Goal: Use online tool/utility: Utilize a website feature to perform a specific function

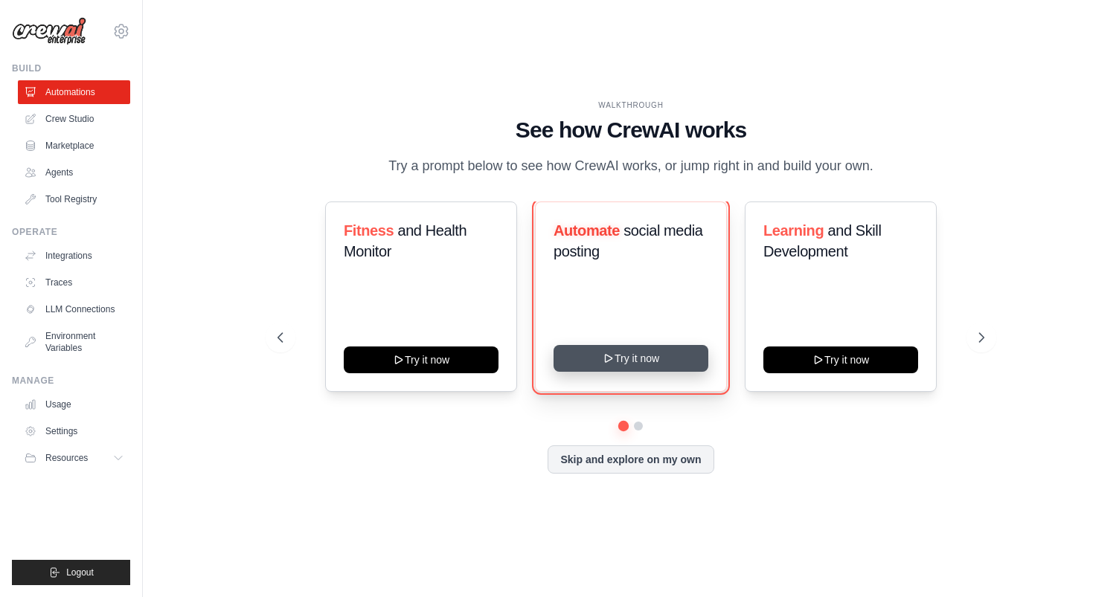
click at [619, 359] on button "Try it now" at bounding box center [631, 358] width 155 height 27
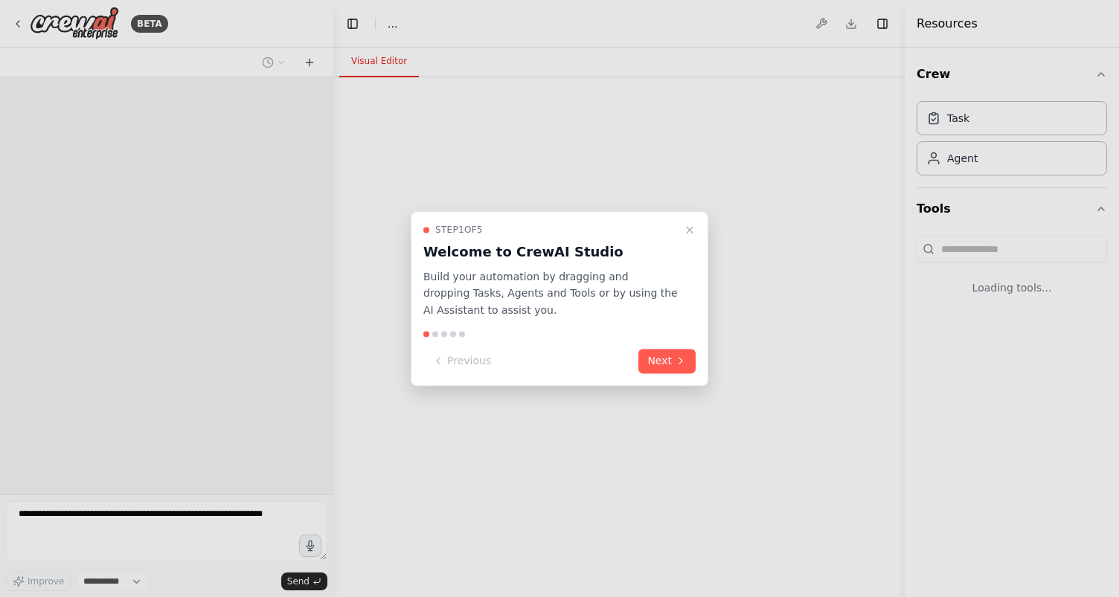
select select "****"
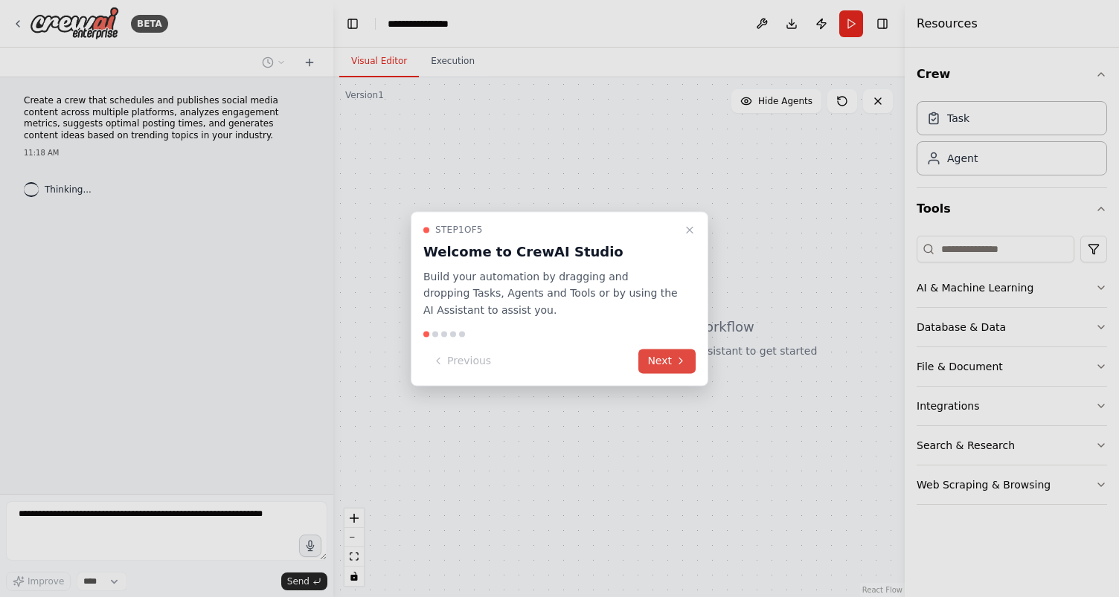
click at [656, 365] on button "Next" at bounding box center [666, 361] width 57 height 25
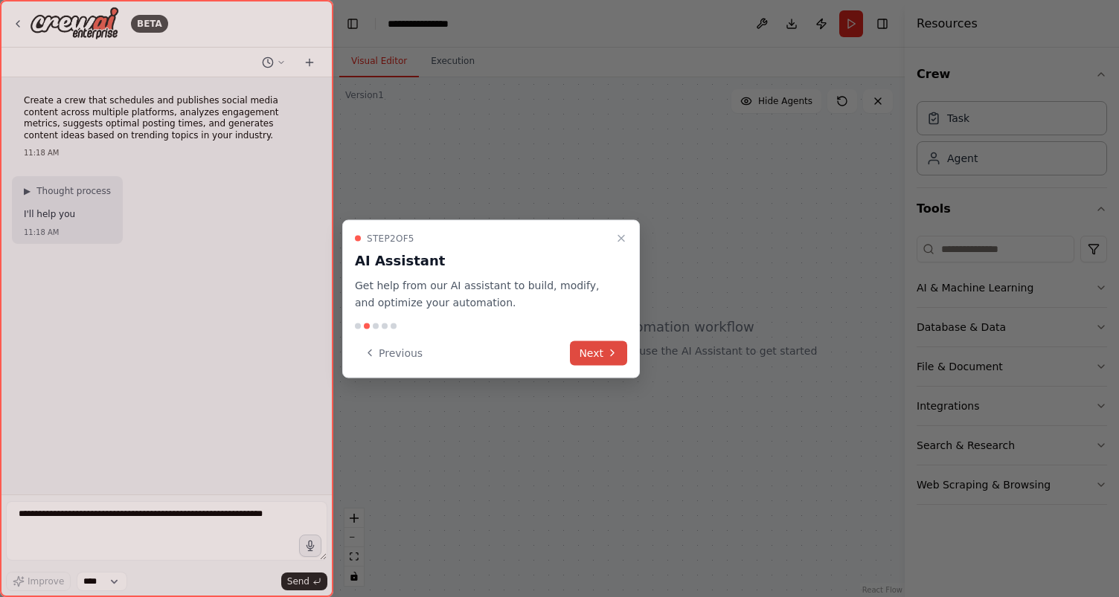
click at [602, 361] on button "Next" at bounding box center [598, 353] width 57 height 25
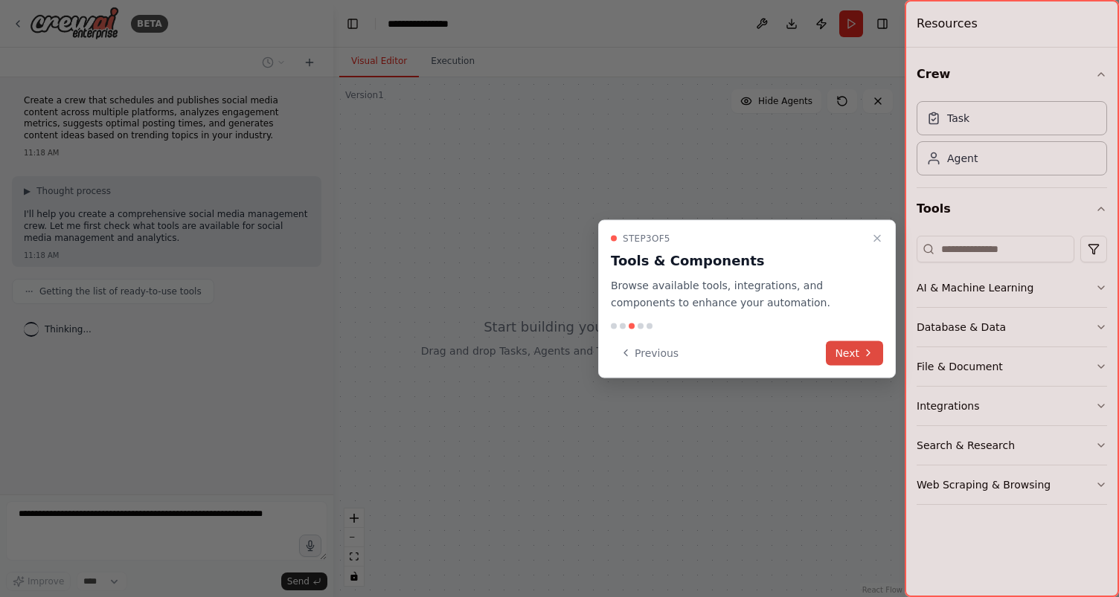
click at [841, 358] on button "Next" at bounding box center [854, 353] width 57 height 25
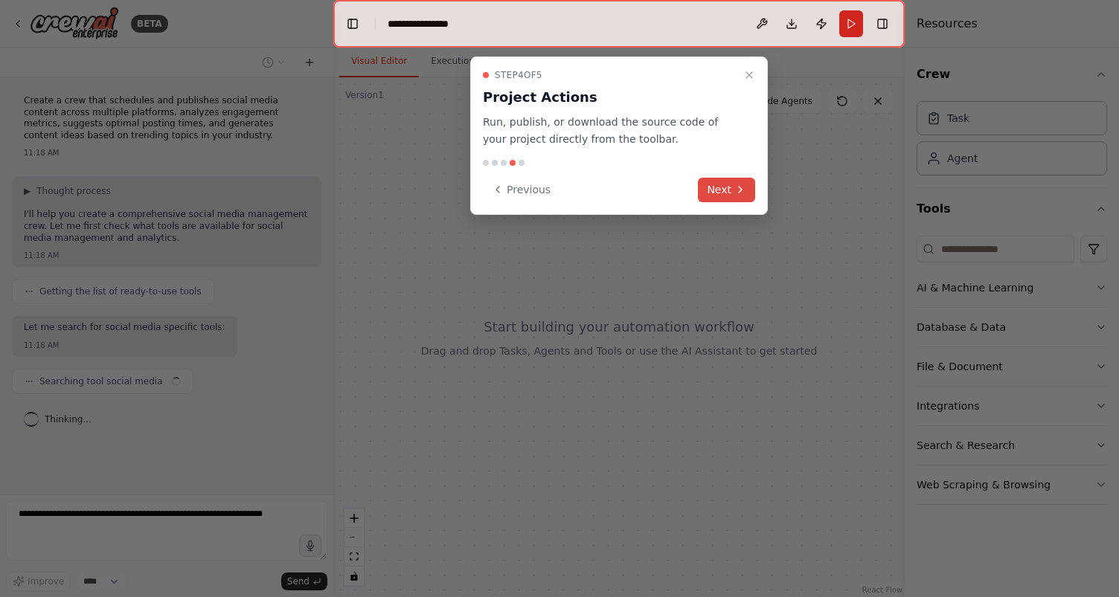
click at [734, 186] on icon at bounding box center [740, 190] width 12 height 12
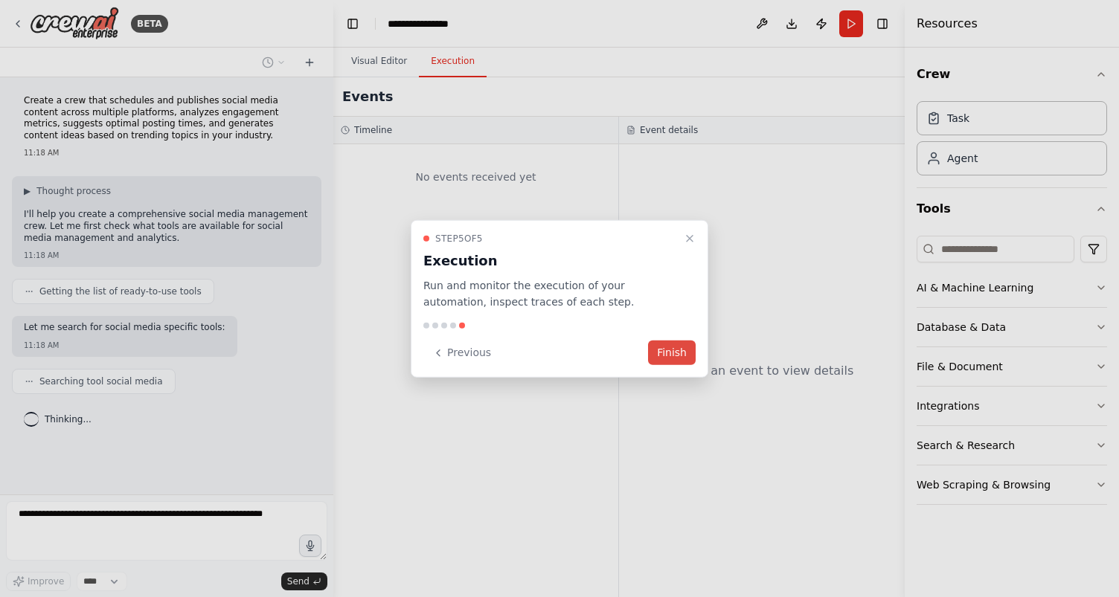
click at [674, 354] on button "Finish" at bounding box center [672, 353] width 48 height 25
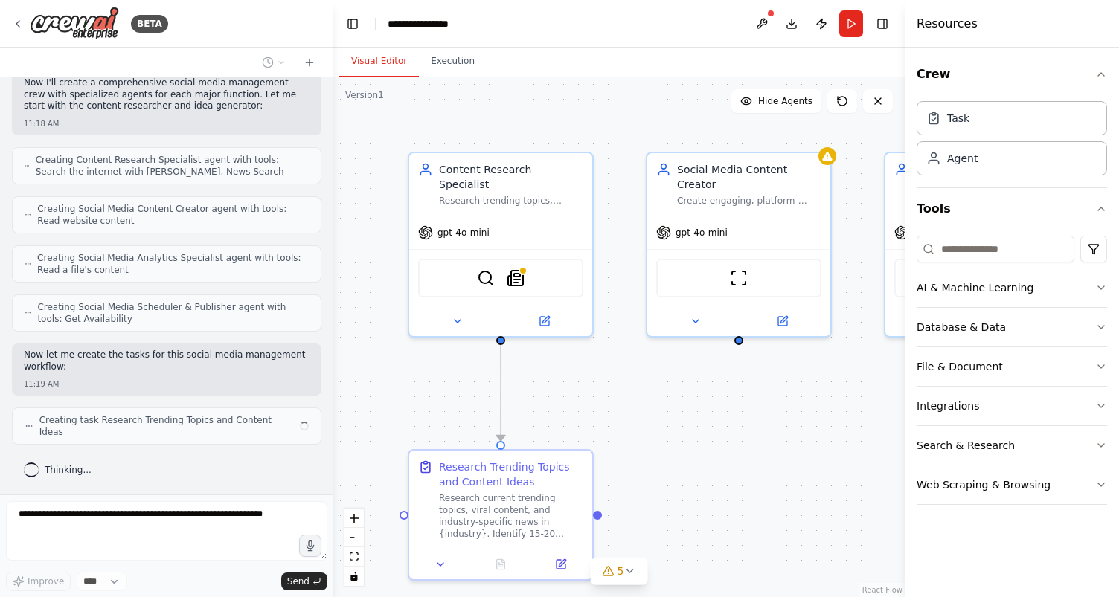
scroll to position [603, 0]
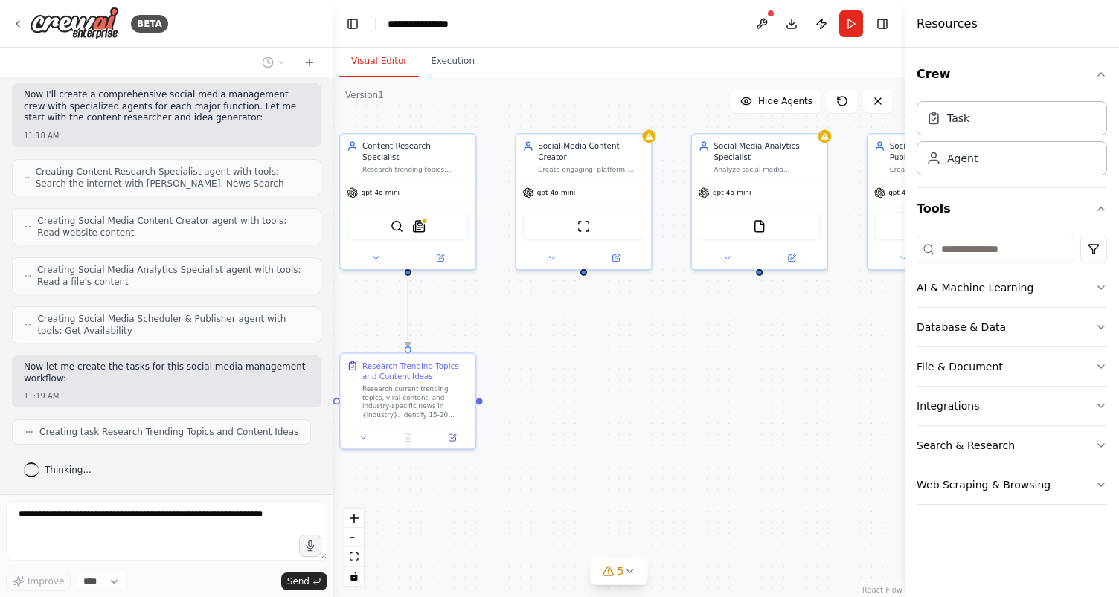
drag, startPoint x: 743, startPoint y: 447, endPoint x: 621, endPoint y: 360, distance: 149.9
click at [621, 360] on div ".deletable-edge-delete-btn { width: 20px; height: 20px; border: 0px solid #ffff…" at bounding box center [618, 337] width 571 height 520
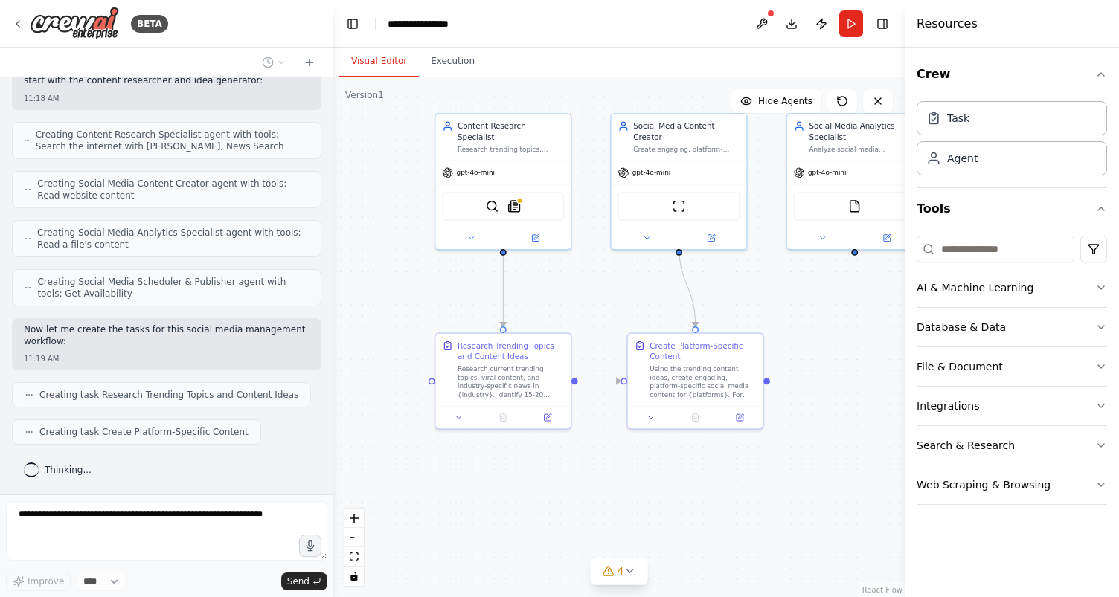
drag, startPoint x: 770, startPoint y: 373, endPoint x: 865, endPoint y: 353, distance: 97.3
click at [865, 353] on div ".deletable-edge-delete-btn { width: 20px; height: 20px; border: 0px solid #ffff…" at bounding box center [618, 337] width 571 height 520
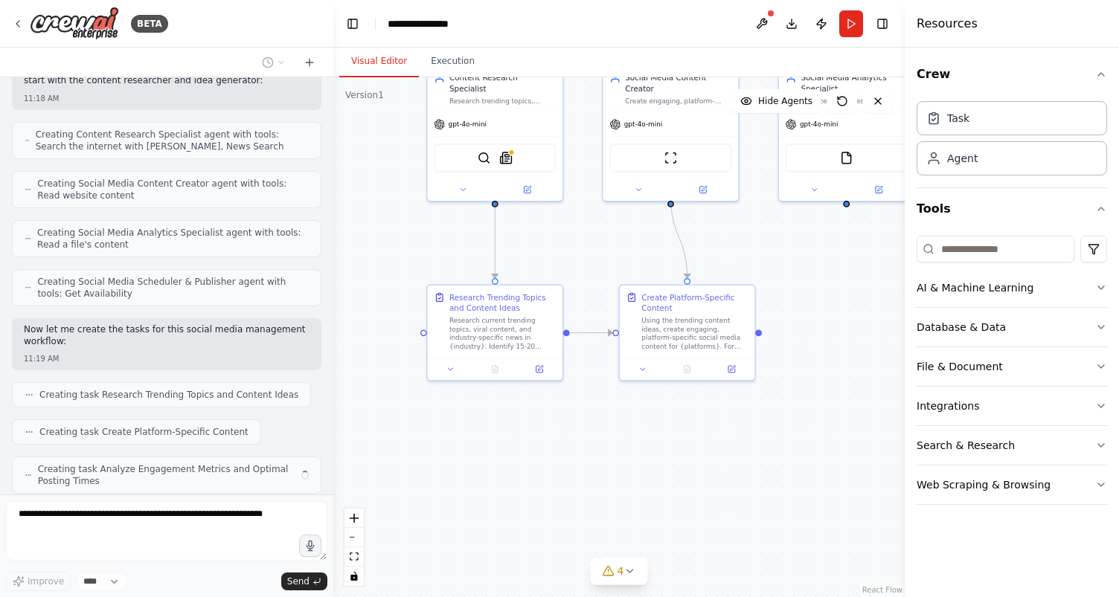
scroll to position [690, 0]
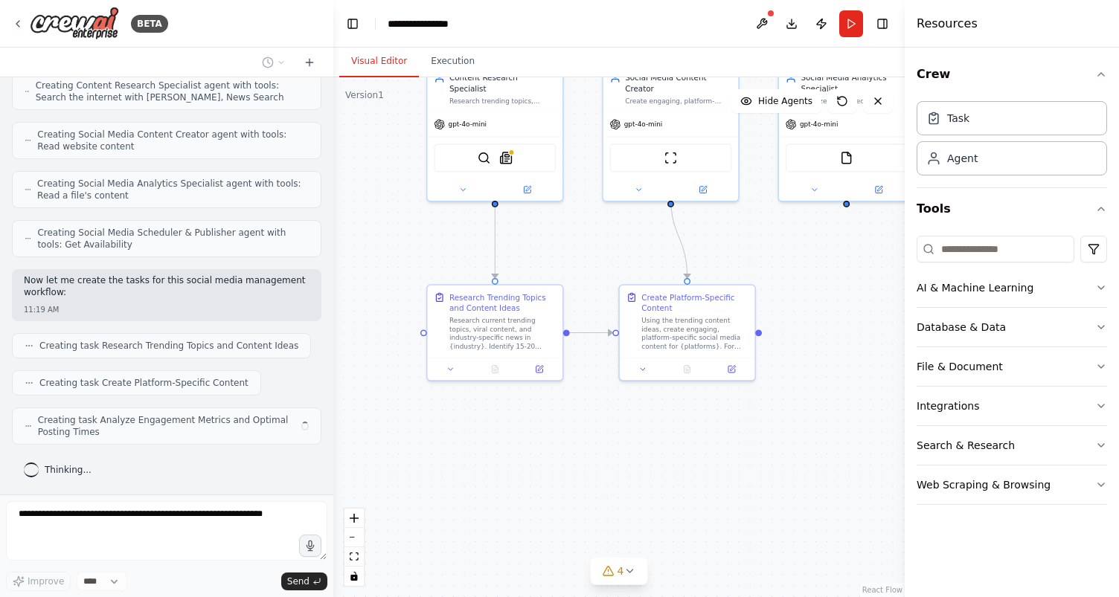
drag, startPoint x: 761, startPoint y: 482, endPoint x: 753, endPoint y: 434, distance: 49.0
click at [753, 434] on div ".deletable-edge-delete-btn { width: 20px; height: 20px; border: 0px solid #ffff…" at bounding box center [618, 337] width 571 height 520
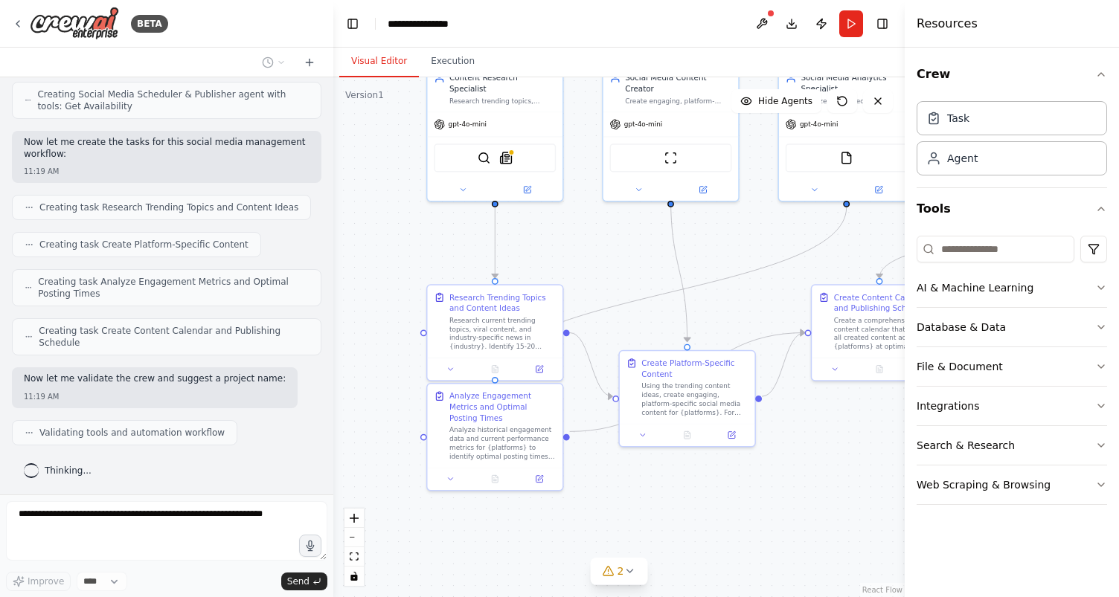
scroll to position [877, 0]
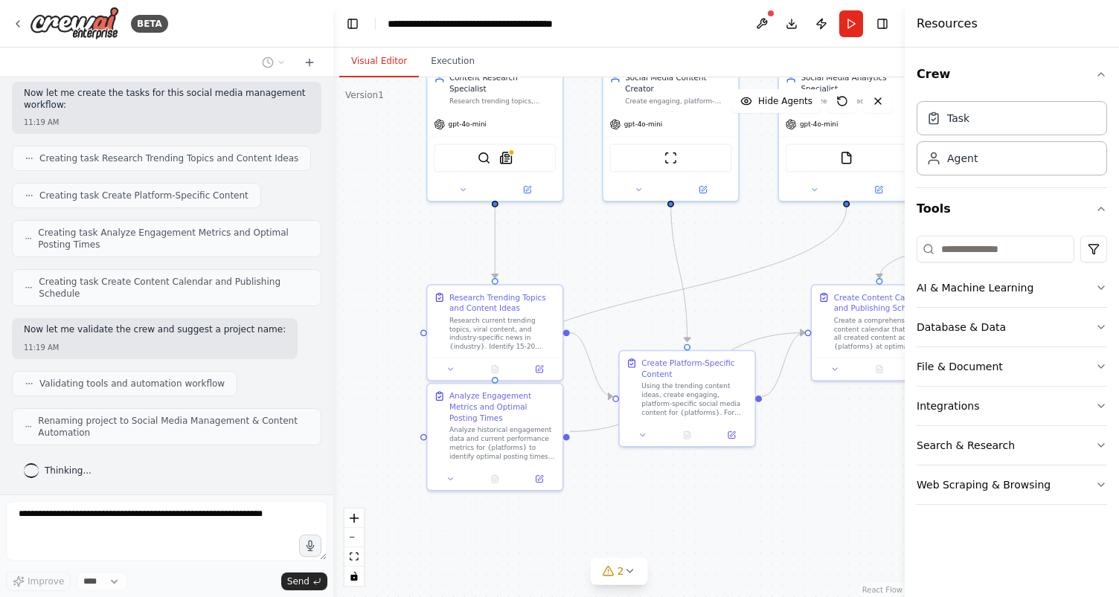
click at [647, 586] on div ".deletable-edge-delete-btn { width: 20px; height: 20px; border: 0px solid #ffff…" at bounding box center [618, 337] width 571 height 520
click at [631, 582] on button "2" at bounding box center [619, 572] width 57 height 28
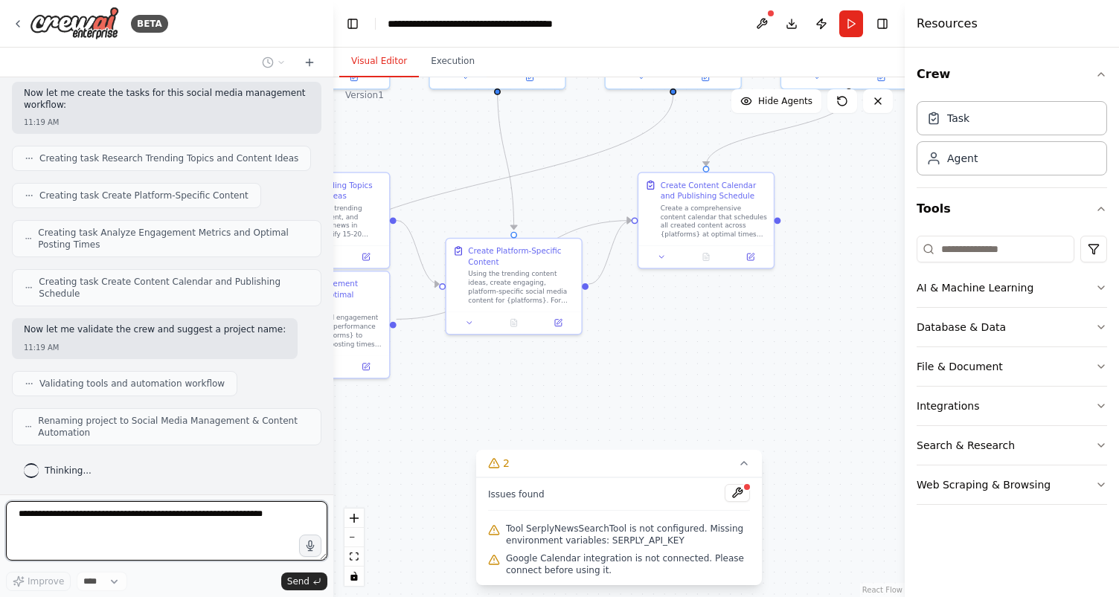
click at [638, 405] on div "BETA Create a crew that schedules and publishes social media content across mul…" at bounding box center [559, 298] width 1119 height 597
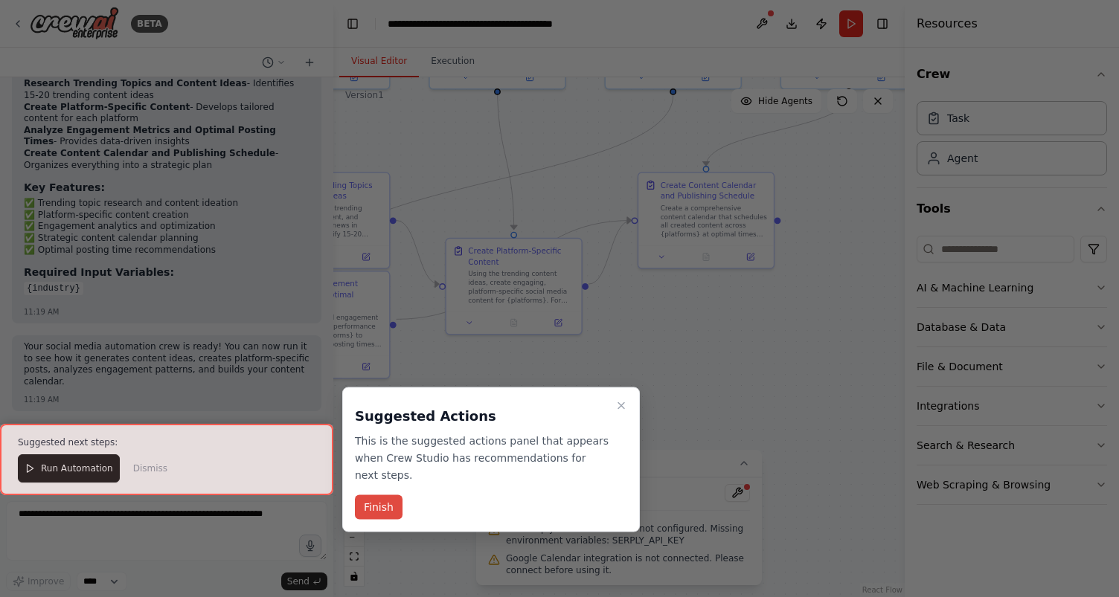
click at [384, 503] on button "Finish" at bounding box center [379, 508] width 48 height 25
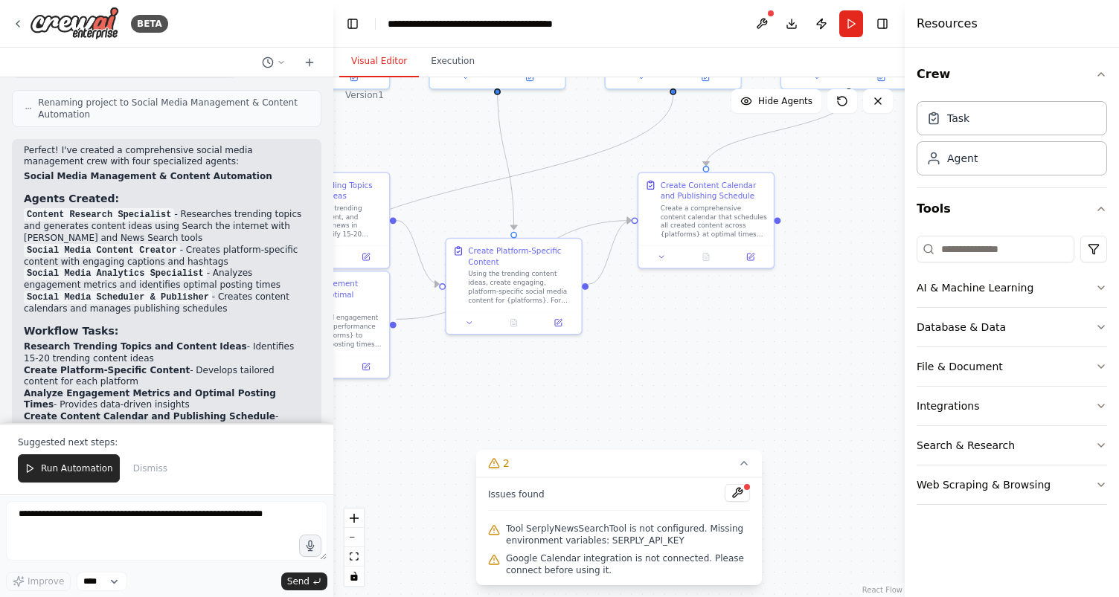
scroll to position [1169, 0]
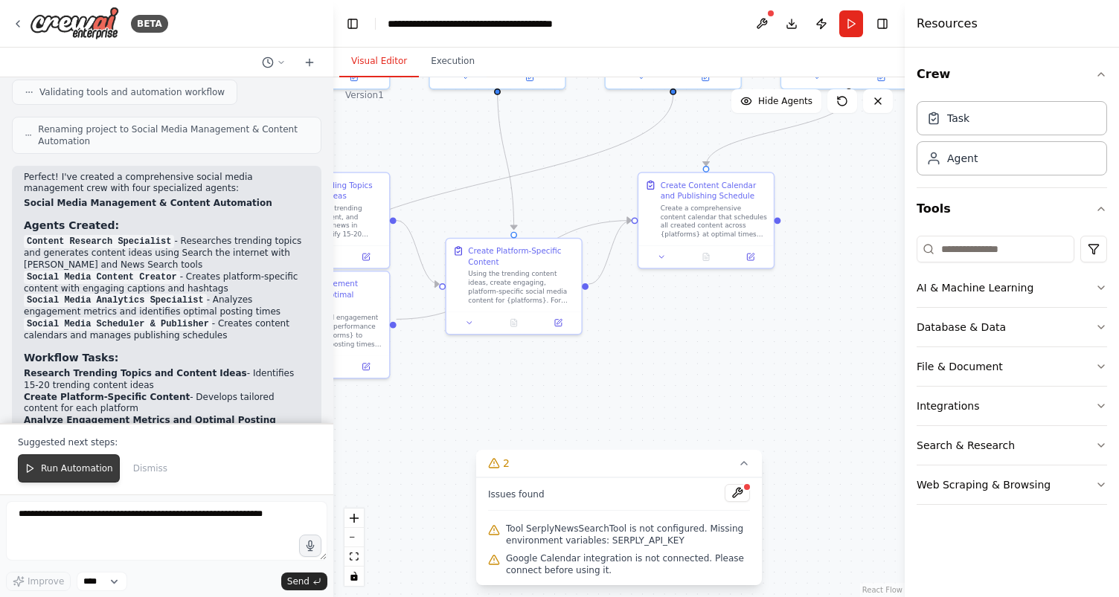
click at [66, 468] on span "Run Automation" at bounding box center [77, 469] width 72 height 12
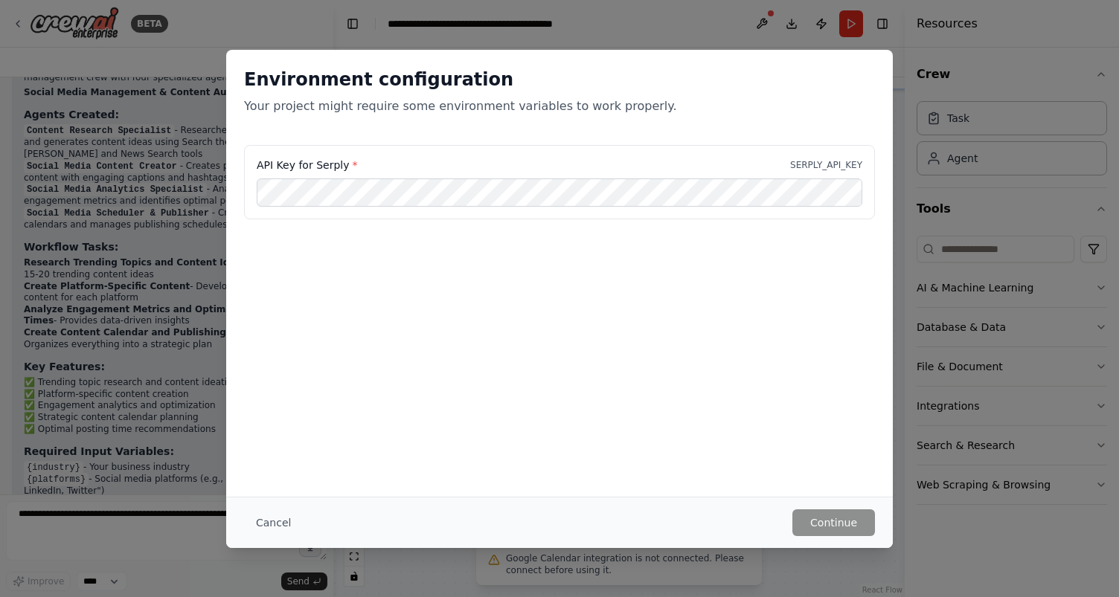
scroll to position [1288, 0]
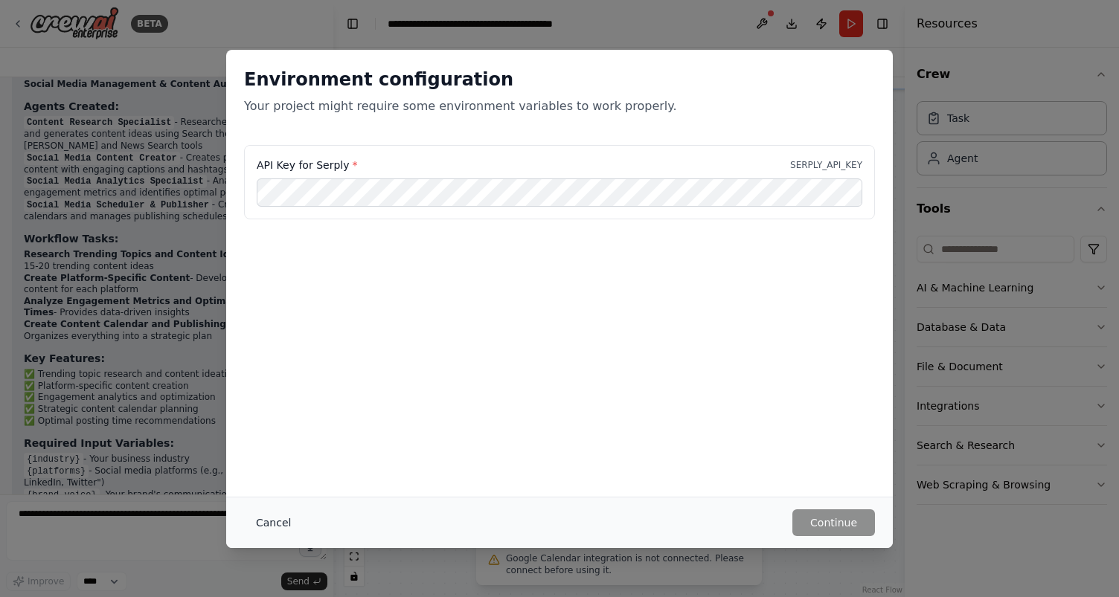
click at [272, 525] on button "Cancel" at bounding box center [273, 523] width 59 height 27
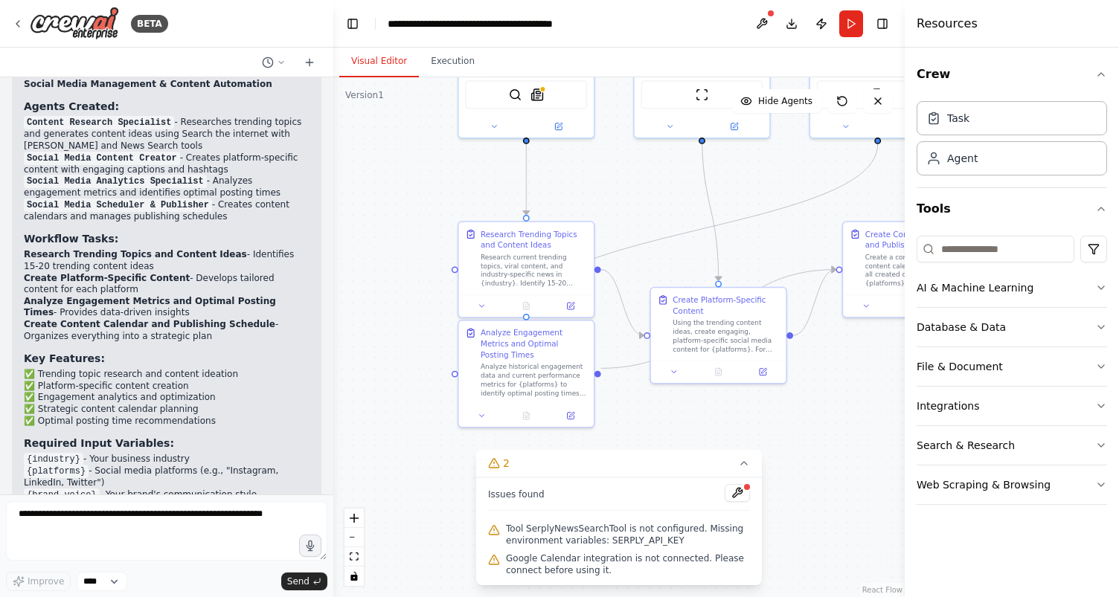
drag, startPoint x: 603, startPoint y: 398, endPoint x: 725, endPoint y: 440, distance: 128.9
click at [725, 440] on div ".deletable-edge-delete-btn { width: 20px; height: 20px; border: 0px solid #ffff…" at bounding box center [618, 337] width 571 height 520
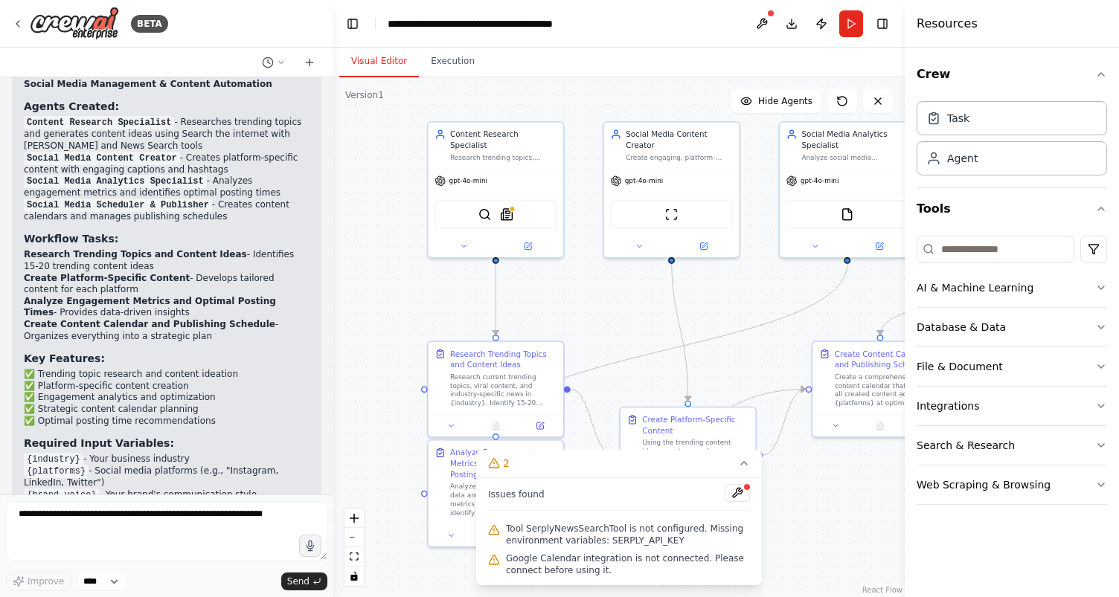
drag, startPoint x: 638, startPoint y: 190, endPoint x: 608, endPoint y: 310, distance: 123.6
click at [608, 310] on div ".deletable-edge-delete-btn { width: 20px; height: 20px; border: 0px solid #ffff…" at bounding box center [618, 337] width 571 height 520
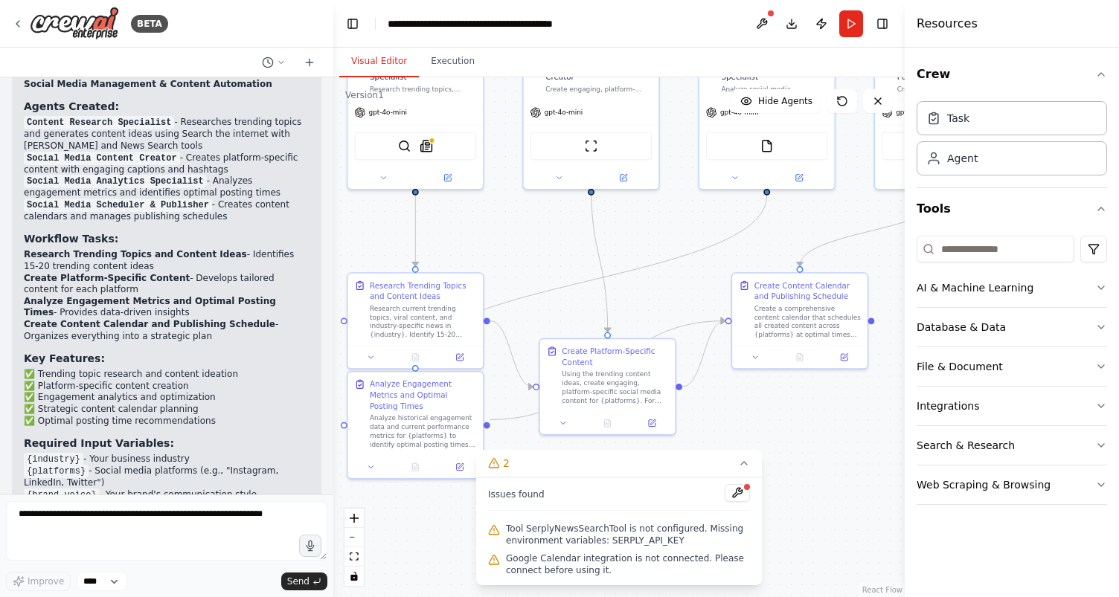
drag, startPoint x: 772, startPoint y: 287, endPoint x: 691, endPoint y: 219, distance: 105.6
click at [691, 219] on div ".deletable-edge-delete-btn { width: 20px; height: 20px; border: 0px solid #ffff…" at bounding box center [618, 337] width 571 height 520
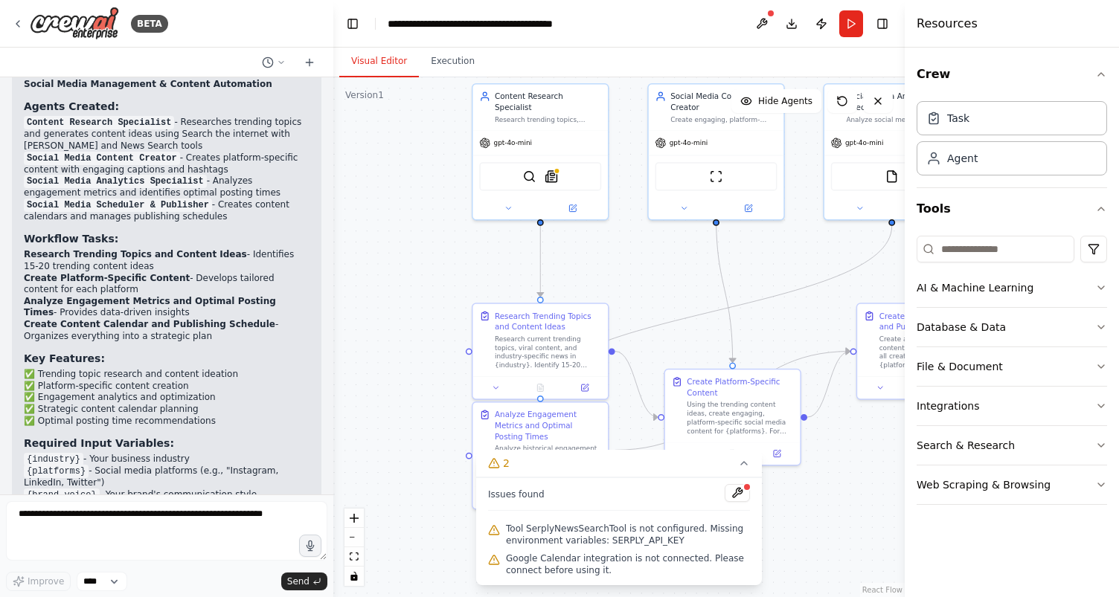
drag, startPoint x: 544, startPoint y: 260, endPoint x: 669, endPoint y: 291, distance: 128.7
click at [669, 291] on div ".deletable-edge-delete-btn { width: 20px; height: 20px; border: 0px solid #ffff…" at bounding box center [618, 337] width 571 height 520
click at [507, 202] on icon at bounding box center [508, 206] width 9 height 9
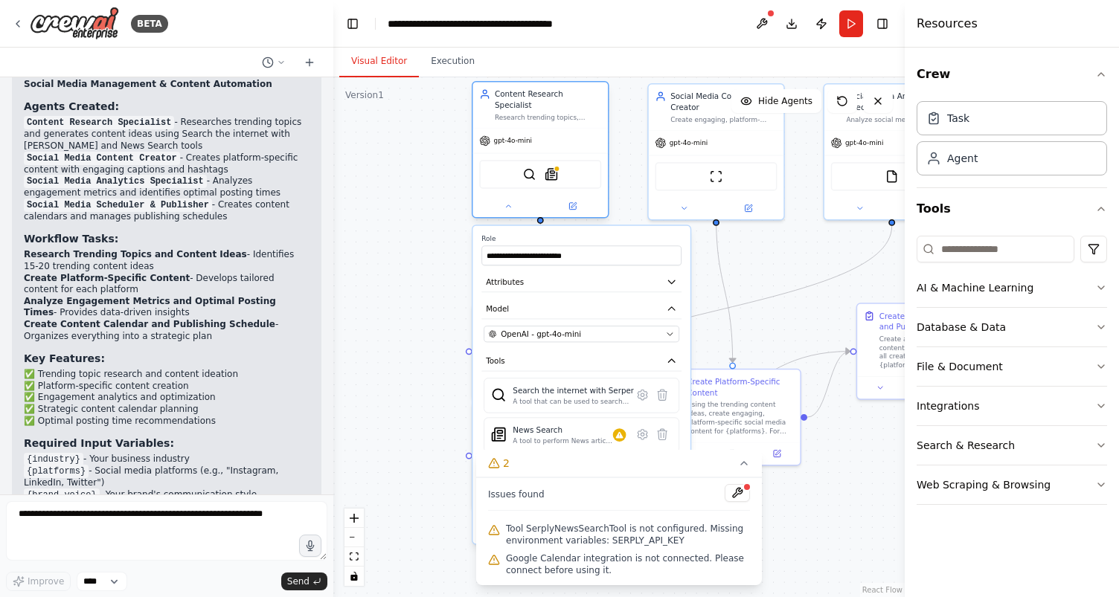
click at [511, 204] on div at bounding box center [539, 206] width 135 height 22
click at [510, 202] on icon at bounding box center [508, 206] width 9 height 9
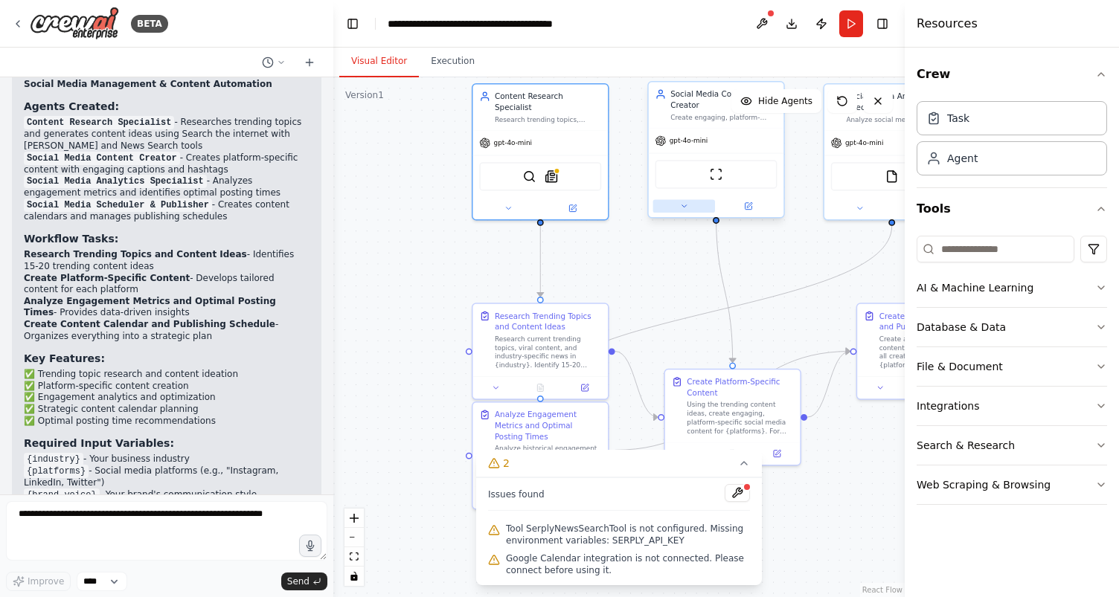
click at [685, 202] on icon at bounding box center [683, 206] width 9 height 9
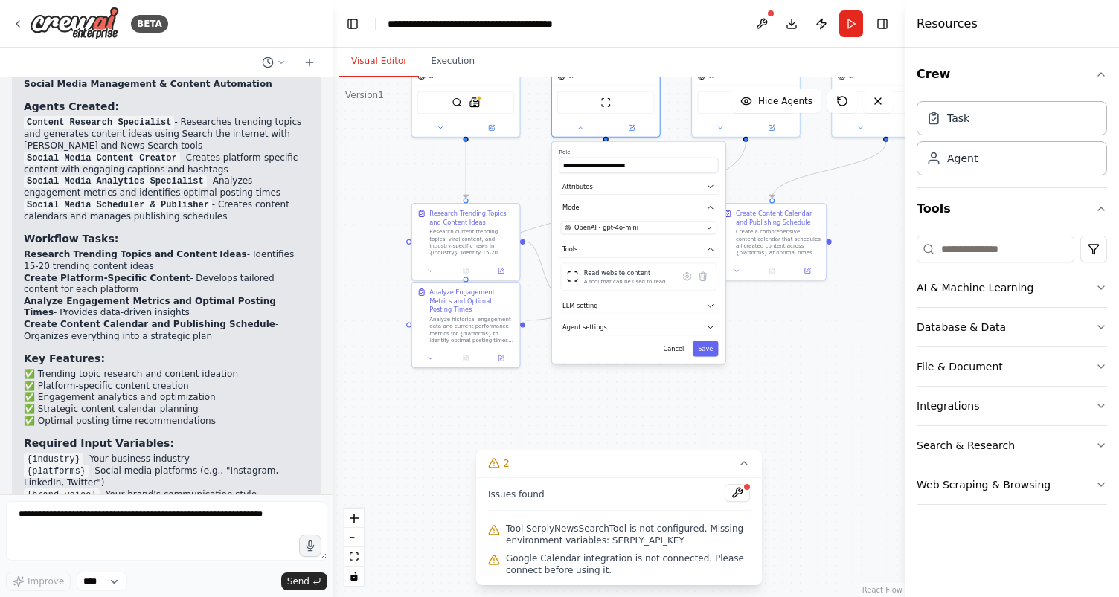
drag, startPoint x: 639, startPoint y: 301, endPoint x: 531, endPoint y: 197, distance: 150.0
click at [531, 197] on div ".deletable-edge-delete-btn { width: 20px; height: 20px; border: 0px solid #ffff…" at bounding box center [618, 337] width 571 height 520
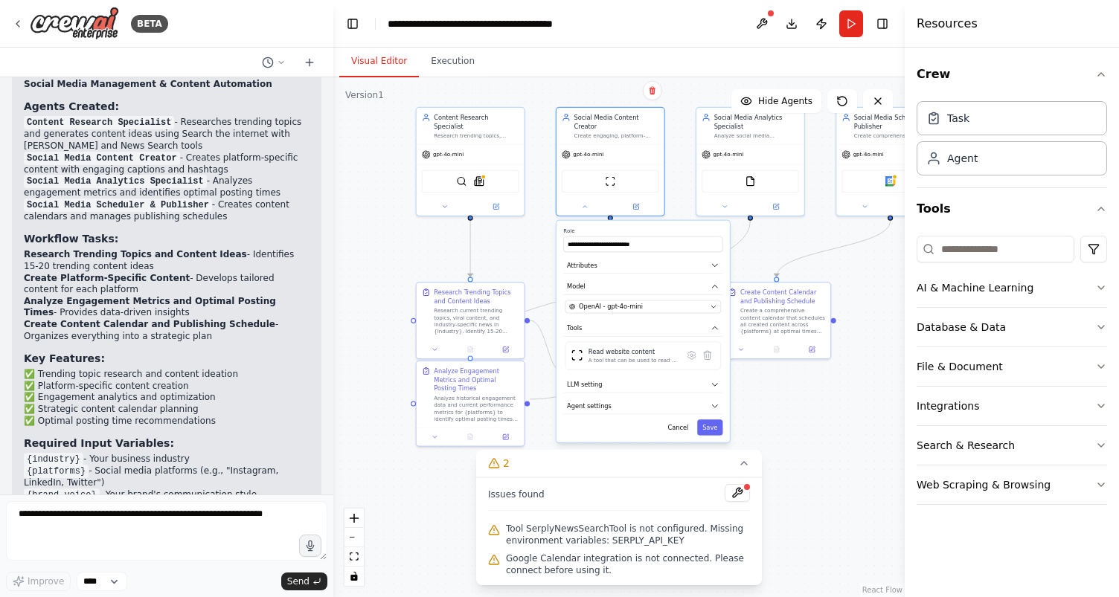
drag, startPoint x: 811, startPoint y: 350, endPoint x: 814, endPoint y: 425, distance: 74.5
click at [814, 425] on div ".deletable-edge-delete-btn { width: 20px; height: 20px; border: 0px solid #ffff…" at bounding box center [618, 337] width 571 height 520
